Goal: Task Accomplishment & Management: Manage account settings

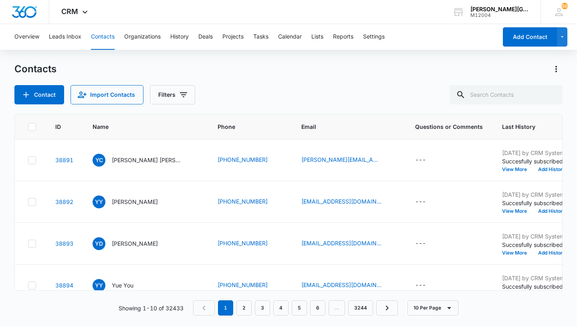
click at [518, 105] on div "Contacts Contact Import Contacts Filters ID Name Phone Email Questions or Comme…" at bounding box center [288, 194] width 549 height 262
click at [516, 102] on input "text" at bounding box center [506, 94] width 113 height 19
paste input "[PERSON_NAME][EMAIL_ADDRESS][PERSON_NAME][DOMAIN_NAME]"
type input "[PERSON_NAME][EMAIL_ADDRESS][PERSON_NAME][DOMAIN_NAME]"
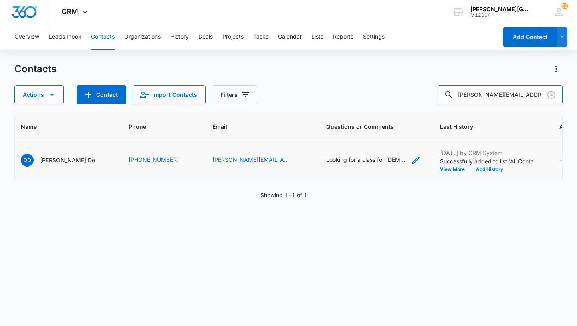
scroll to position [0, 0]
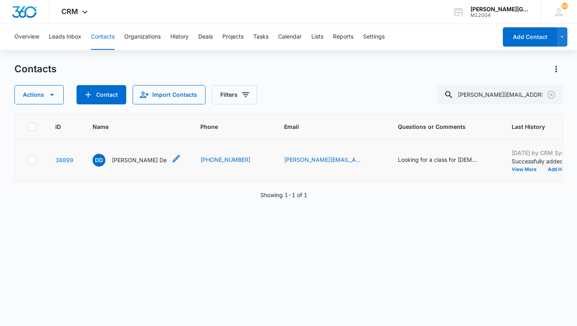
click at [130, 159] on p "Devyani De" at bounding box center [139, 160] width 55 height 8
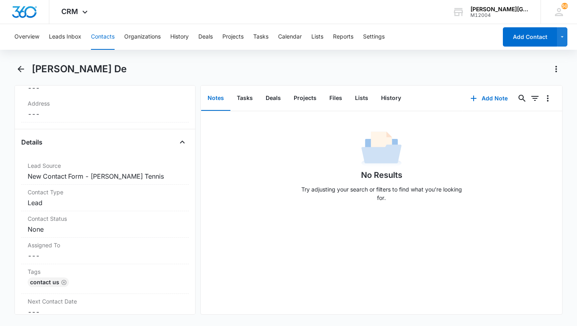
scroll to position [266, 0]
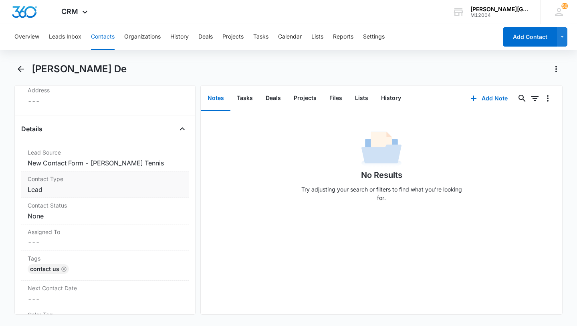
click at [109, 191] on dd "Cancel Save Changes Lead" at bounding box center [105, 189] width 155 height 10
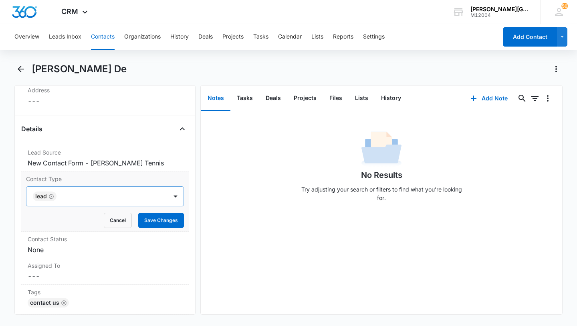
click at [51, 195] on icon "Remove Lead" at bounding box center [52, 196] width 6 height 6
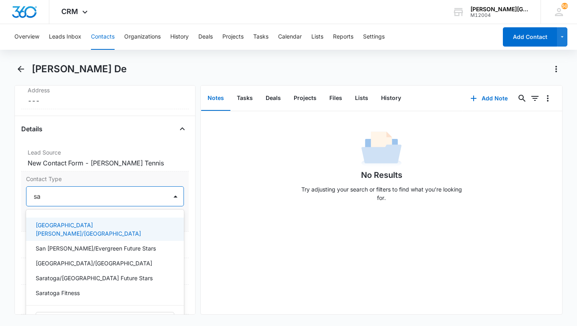
type input "sar"
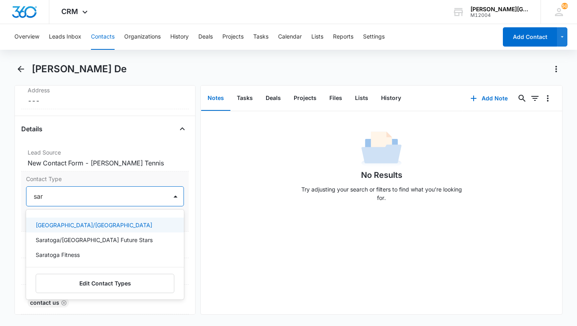
click at [64, 226] on p "Saratoga/West Valley College" at bounding box center [94, 225] width 117 height 8
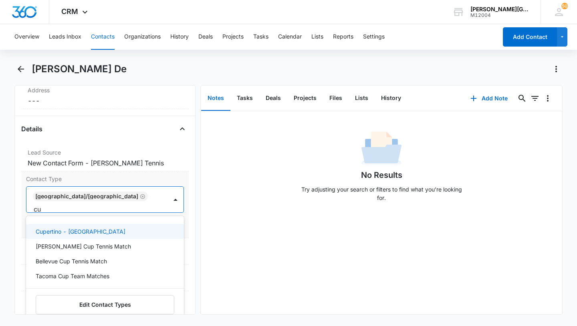
type input "cup"
click at [114, 227] on div "Cupertino - De Anza College" at bounding box center [104, 231] width 137 height 8
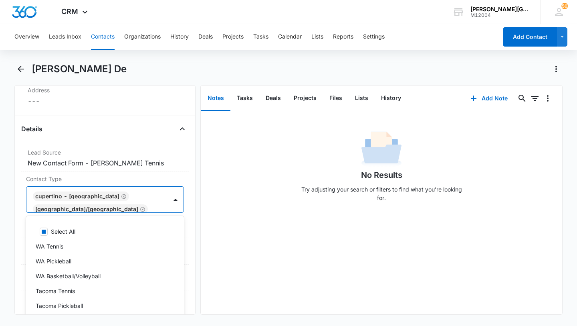
click at [153, 200] on div "Cupertino - De Anza College Saratoga/West Valley College" at bounding box center [96, 199] width 141 height 26
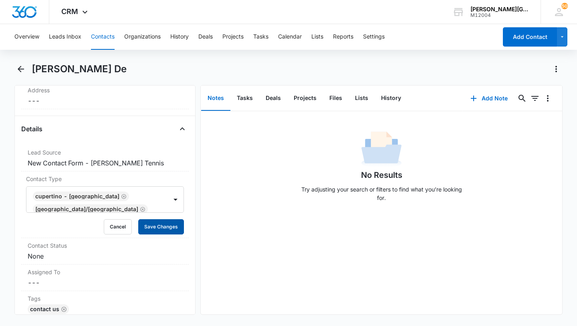
click at [155, 225] on button "Save Changes" at bounding box center [161, 226] width 46 height 15
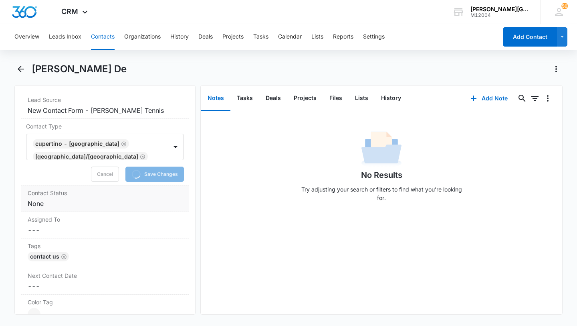
scroll to position [320, 0]
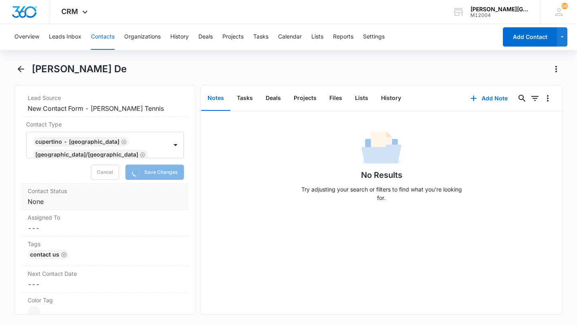
click at [83, 190] on label "Contact Status" at bounding box center [105, 190] width 155 height 8
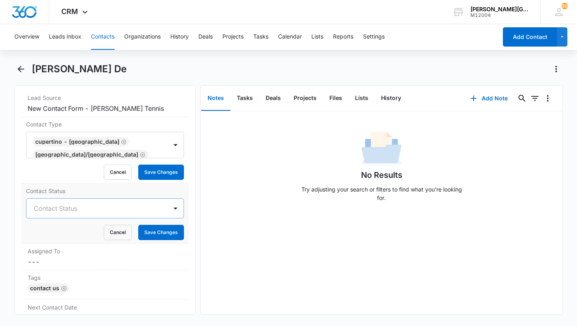
click at [69, 205] on div at bounding box center [96, 207] width 124 height 11
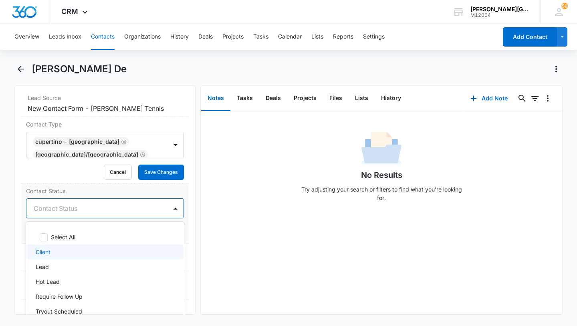
click at [54, 260] on div "Lead" at bounding box center [105, 266] width 158 height 15
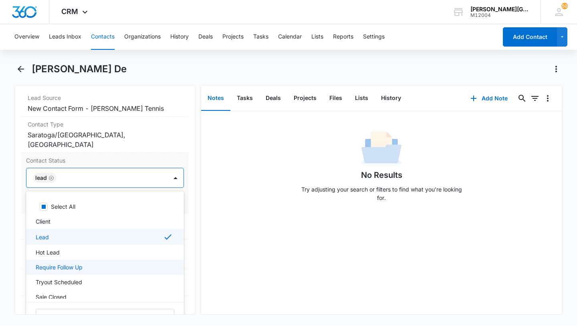
click at [69, 264] on p "Require Follow Up" at bounding box center [59, 267] width 47 height 8
click at [169, 180] on div at bounding box center [175, 177] width 13 height 13
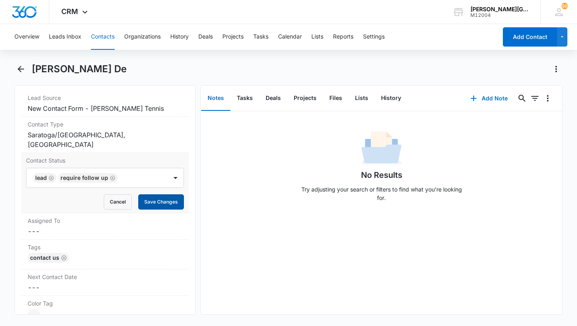
click at [162, 204] on button "Save Changes" at bounding box center [161, 201] width 46 height 15
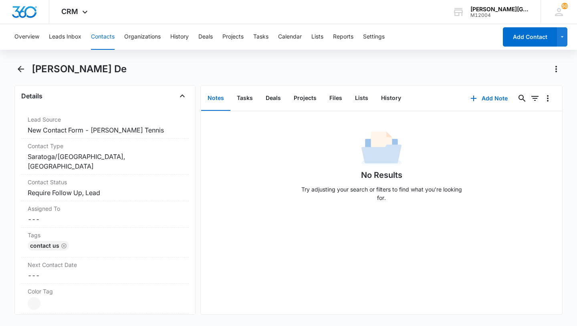
scroll to position [325, 0]
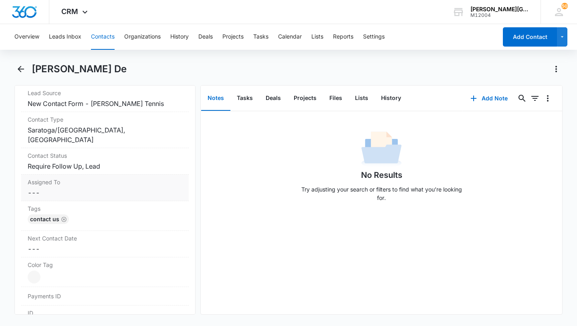
click at [99, 199] on div "Assigned To Cancel Save Changes ---" at bounding box center [105, 187] width 168 height 26
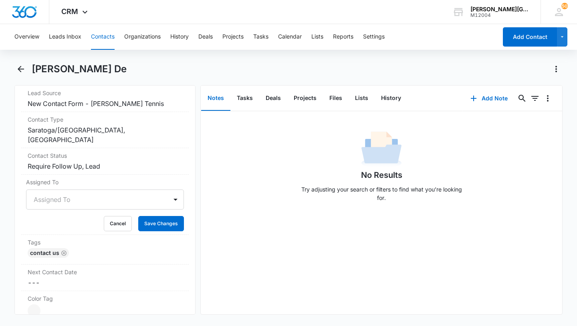
click at [69, 202] on div at bounding box center [96, 199] width 124 height 11
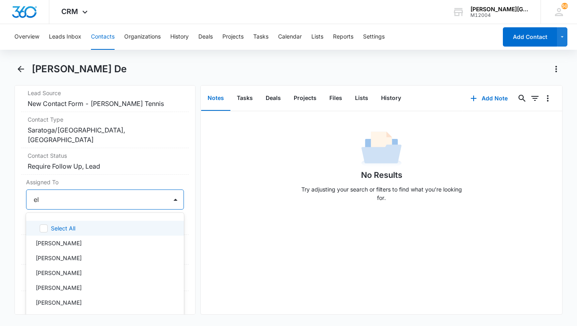
type input "eli"
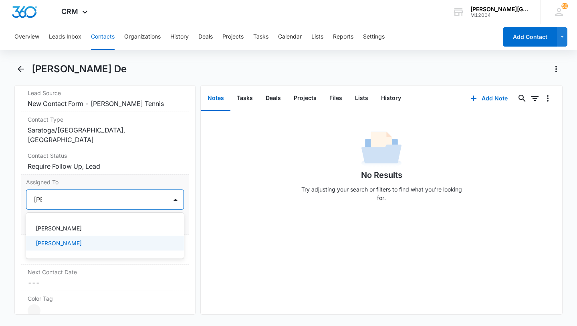
click at [65, 241] on p "[PERSON_NAME]" at bounding box center [59, 243] width 46 height 8
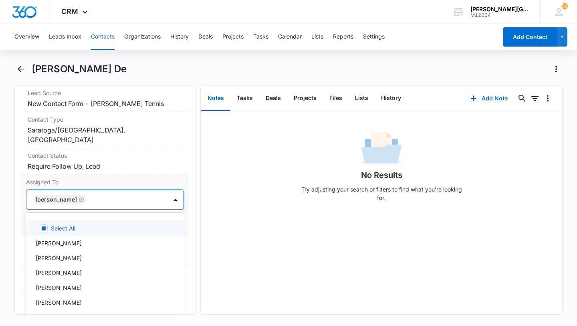
click at [148, 202] on div at bounding box center [123, 199] width 68 height 11
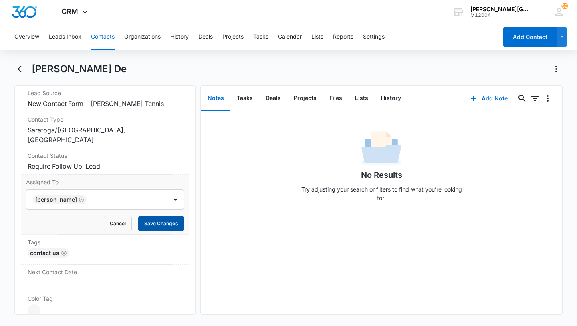
click at [152, 217] on button "Save Changes" at bounding box center [161, 223] width 46 height 15
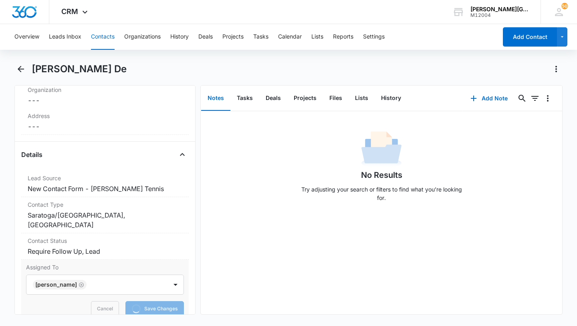
scroll to position [120, 0]
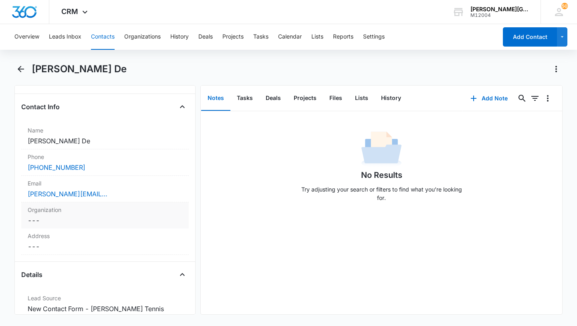
click at [142, 202] on div "Organization Cancel Save Changes ---" at bounding box center [105, 215] width 168 height 26
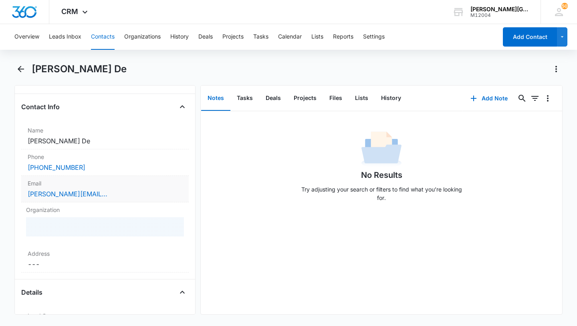
click at [130, 193] on div "[PERSON_NAME][EMAIL_ADDRESS][PERSON_NAME][DOMAIN_NAME]" at bounding box center [105, 194] width 155 height 10
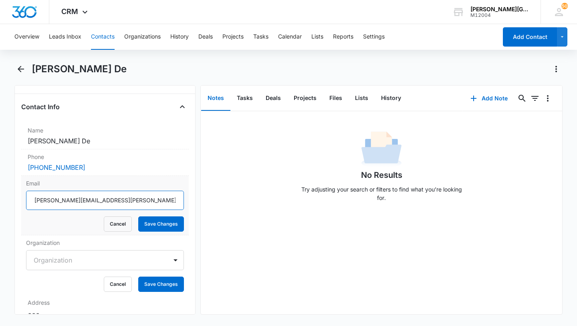
click at [83, 206] on input "[PERSON_NAME][EMAIL_ADDRESS][PERSON_NAME][DOMAIN_NAME]" at bounding box center [105, 199] width 158 height 19
click at [113, 223] on button "Cancel" at bounding box center [118, 223] width 28 height 15
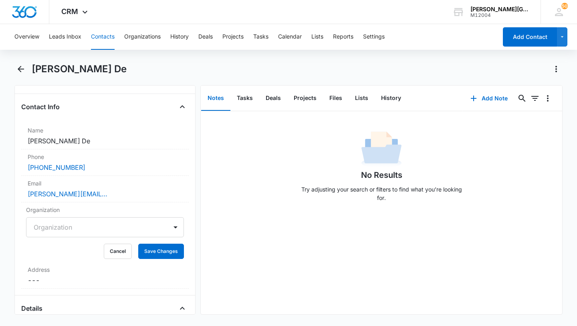
click at [103, 37] on button "Contacts" at bounding box center [103, 37] width 24 height 26
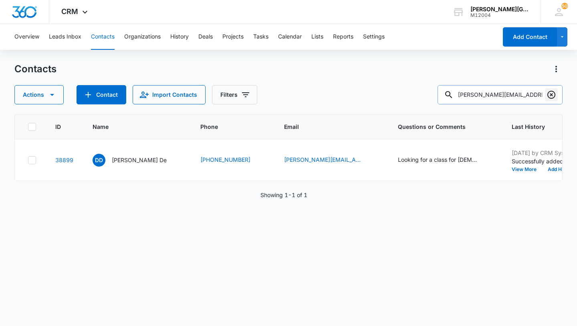
click at [554, 98] on icon "Clear" at bounding box center [552, 95] width 10 height 10
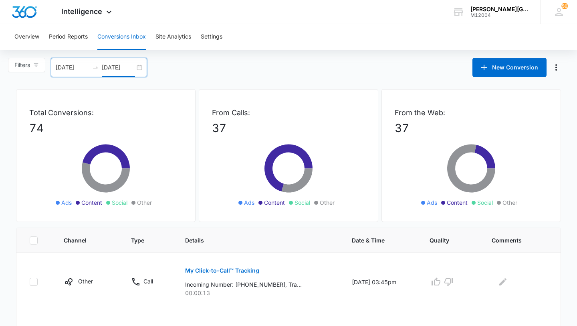
click at [127, 69] on input "[DATE]" at bounding box center [118, 67] width 33 height 9
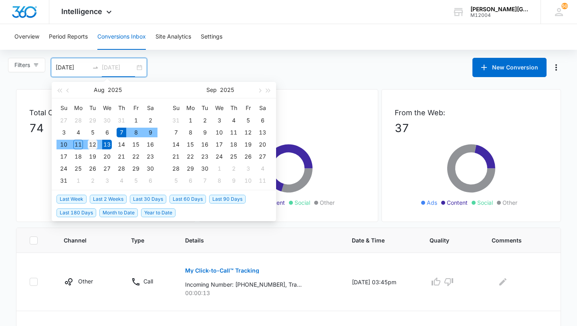
type input "[DATE]"
click at [94, 143] on div "12" at bounding box center [93, 145] width 10 height 10
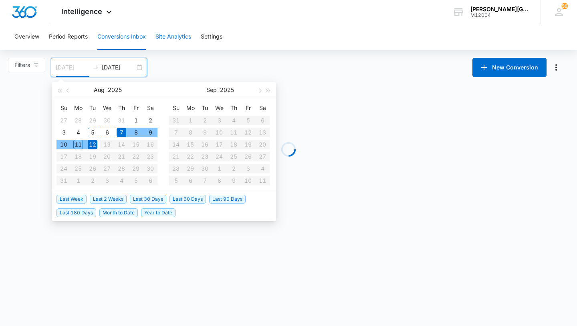
type input "[DATE]"
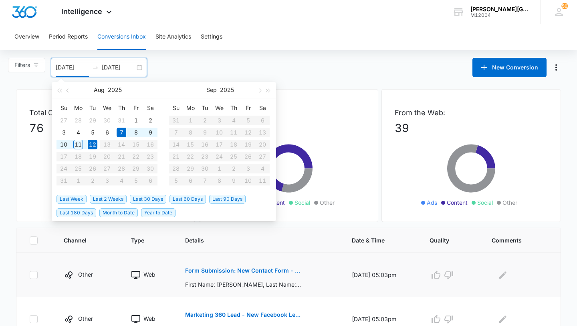
click at [204, 270] on p "Form Submission: New Contact Form - [PERSON_NAME] Tennis" at bounding box center [243, 270] width 117 height 6
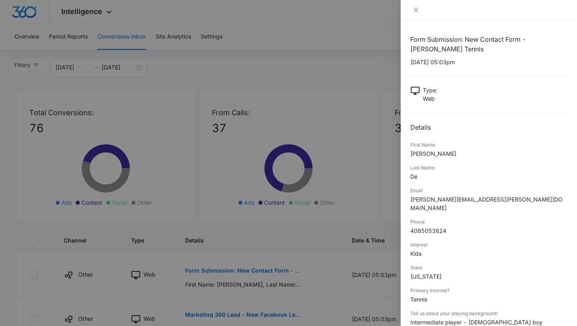
click at [468, 194] on div "Email" at bounding box center [489, 190] width 157 height 7
click at [463, 198] on span "[PERSON_NAME][EMAIL_ADDRESS][PERSON_NAME][DOMAIN_NAME]" at bounding box center [487, 203] width 152 height 15
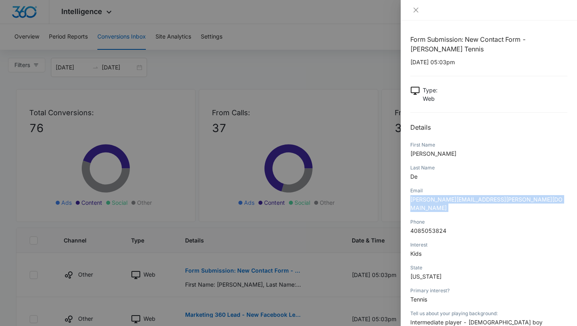
click at [463, 198] on span "[PERSON_NAME][EMAIL_ADDRESS][PERSON_NAME][DOMAIN_NAME]" at bounding box center [487, 203] width 152 height 15
copy span "[PERSON_NAME][EMAIL_ADDRESS][PERSON_NAME][DOMAIN_NAME]"
click at [338, 253] on div at bounding box center [288, 163] width 577 height 326
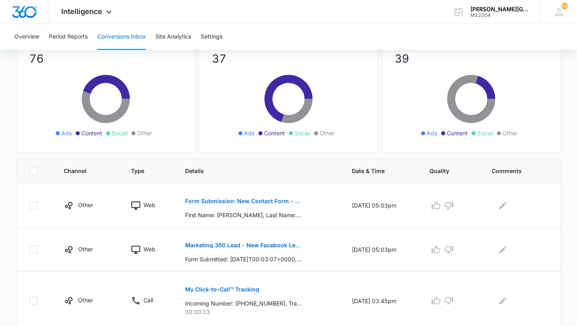
scroll to position [84, 0]
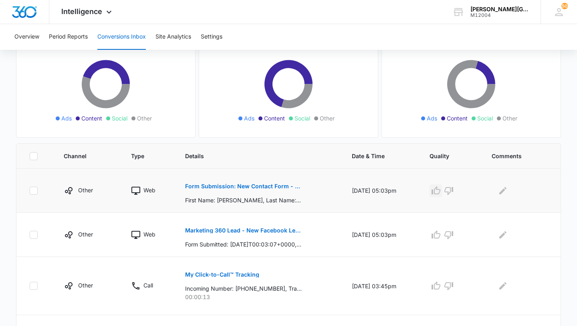
click at [441, 190] on icon "button" at bounding box center [436, 191] width 10 height 10
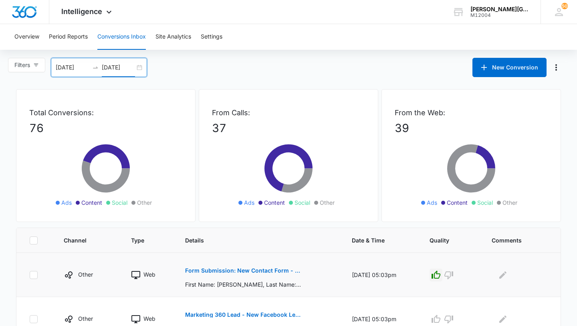
click at [132, 67] on input "[DATE]" at bounding box center [118, 67] width 33 height 9
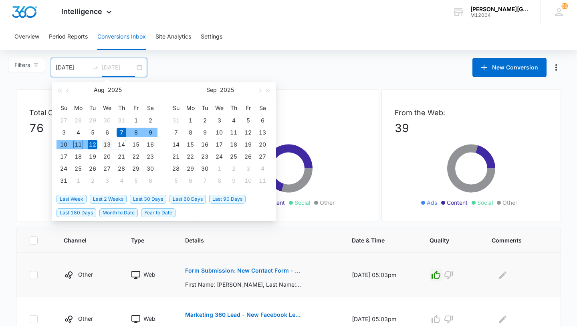
type input "[DATE]"
click at [111, 146] on div "13" at bounding box center [107, 145] width 10 height 10
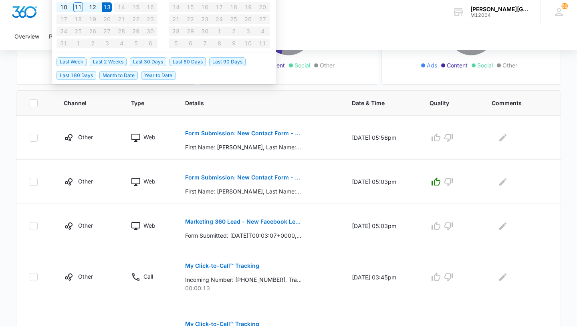
scroll to position [140, 0]
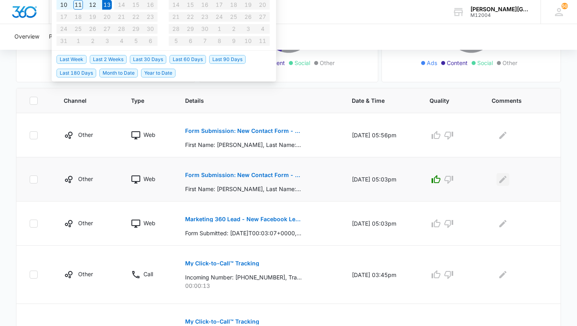
click at [507, 180] on icon "Edit Comments" at bounding box center [503, 179] width 10 height 10
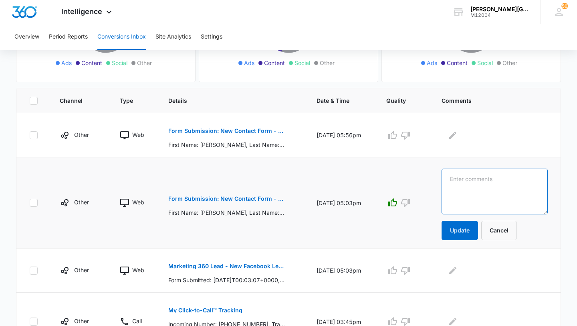
click at [507, 180] on textarea at bounding box center [495, 191] width 106 height 46
type textarea "Bay Area Junior"
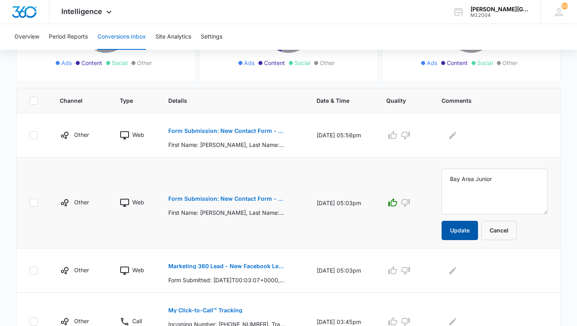
click at [471, 229] on button "Update" at bounding box center [460, 230] width 36 height 19
click at [247, 131] on p "Form Submission: New Contact Form - [PERSON_NAME] Tennis" at bounding box center [226, 131] width 117 height 6
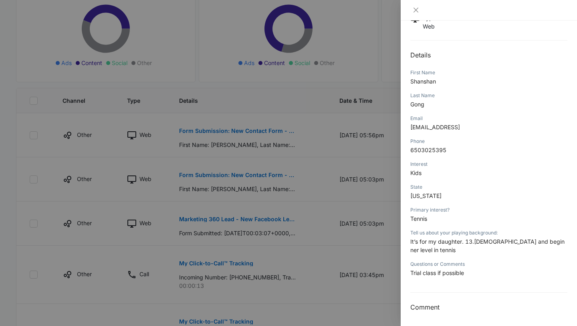
scroll to position [74, 0]
click at [340, 205] on div at bounding box center [288, 163] width 577 height 326
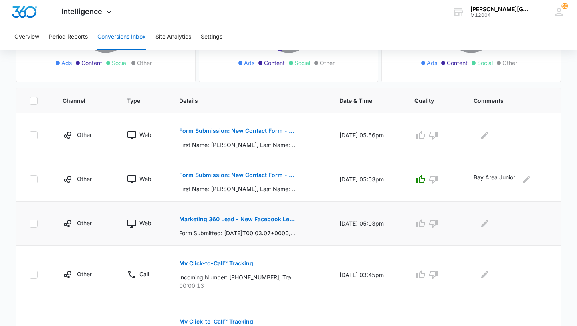
scroll to position [136, 0]
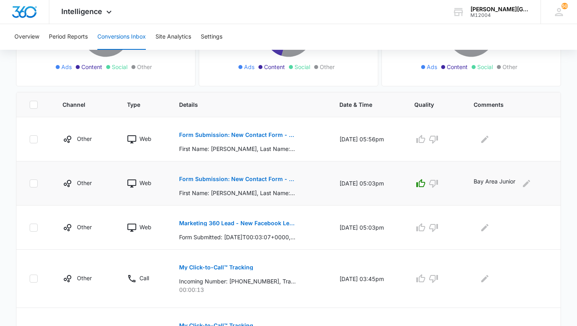
click at [272, 180] on p "Form Submission: New Contact Form - [PERSON_NAME] Tennis" at bounding box center [237, 179] width 117 height 6
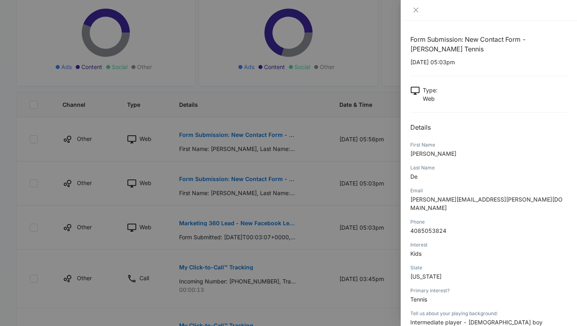
click at [329, 209] on div at bounding box center [288, 163] width 577 height 326
